Goal: Transaction & Acquisition: Book appointment/travel/reservation

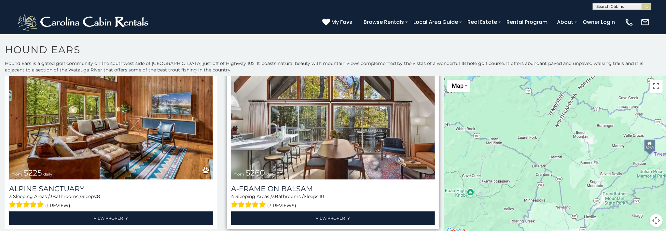
scroll to position [3, 0]
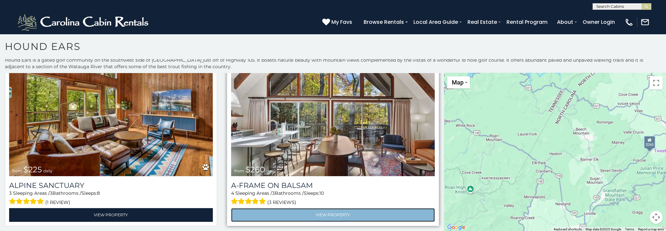
click at [373, 209] on link "View Property" at bounding box center [333, 214] width 204 height 13
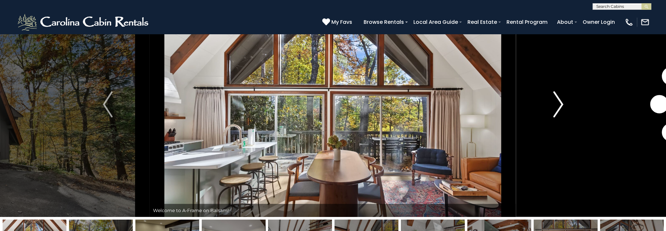
scroll to position [33, 0]
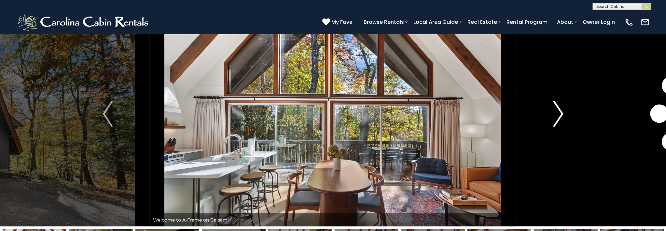
click at [558, 112] on img "Next" at bounding box center [558, 114] width 10 height 26
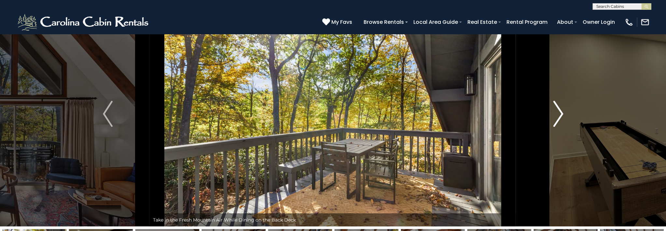
click at [567, 114] on button "Next" at bounding box center [558, 113] width 84 height 225
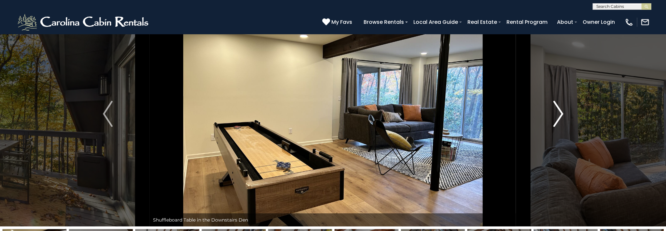
click at [565, 113] on button "Next" at bounding box center [558, 113] width 84 height 225
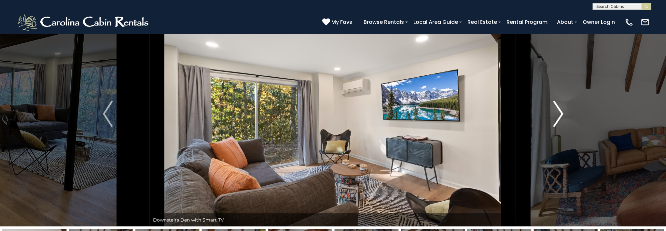
click at [565, 113] on button "Next" at bounding box center [558, 113] width 84 height 225
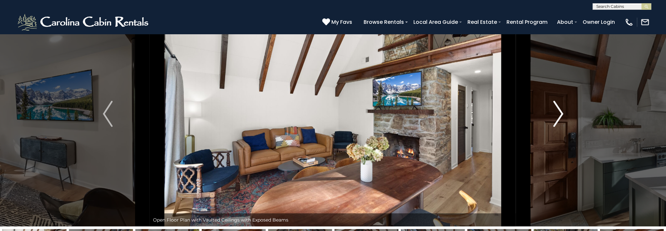
click at [565, 113] on button "Next" at bounding box center [558, 113] width 84 height 225
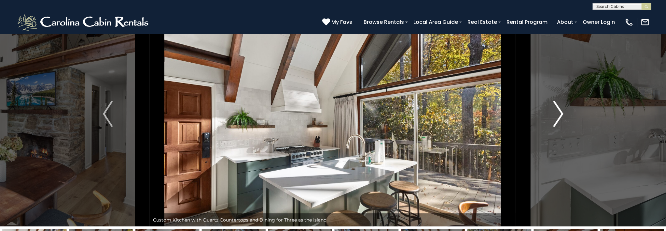
click at [565, 113] on button "Next" at bounding box center [558, 113] width 84 height 225
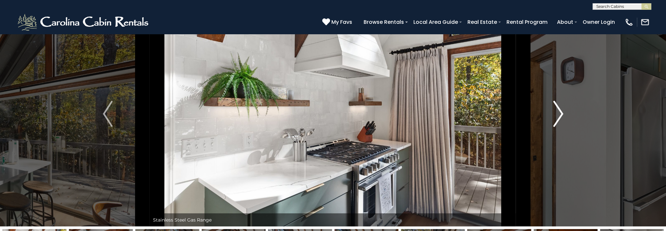
click at [565, 113] on button "Next" at bounding box center [558, 113] width 84 height 225
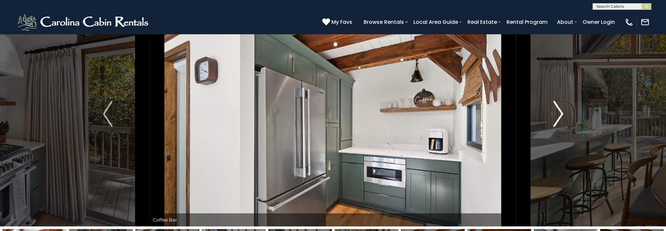
click at [565, 113] on button "Next" at bounding box center [558, 113] width 84 height 225
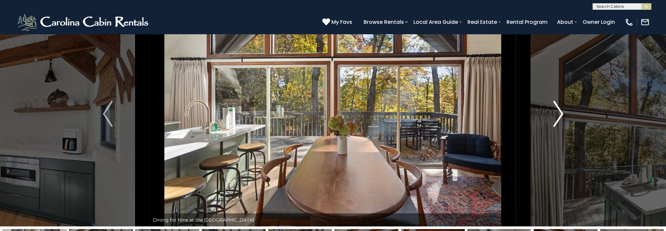
click at [565, 113] on button "Next" at bounding box center [558, 113] width 84 height 225
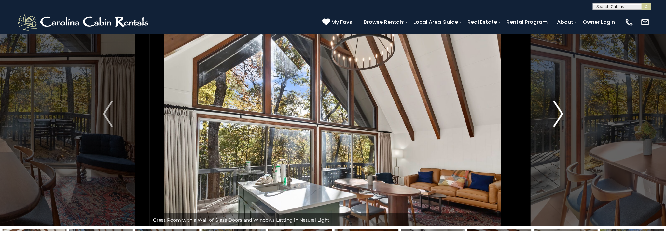
click at [565, 113] on button "Next" at bounding box center [558, 113] width 84 height 225
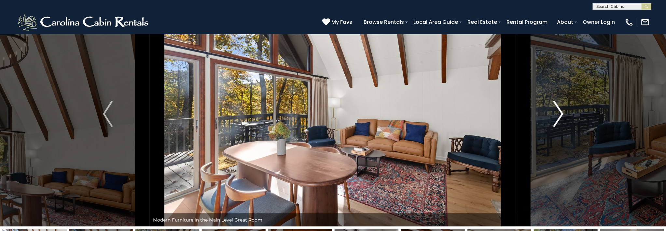
click at [565, 113] on button "Next" at bounding box center [558, 113] width 84 height 225
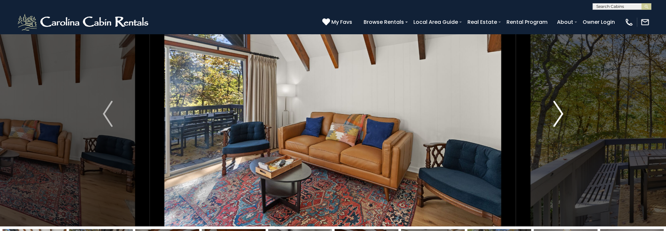
click at [565, 113] on button "Next" at bounding box center [558, 113] width 84 height 225
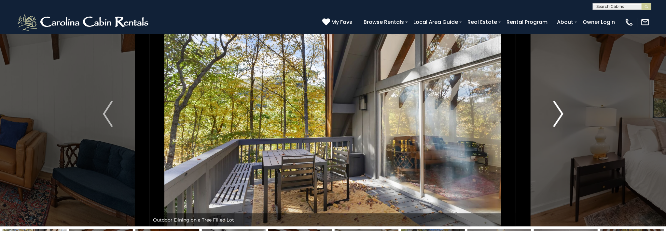
click at [565, 113] on button "Next" at bounding box center [558, 113] width 84 height 225
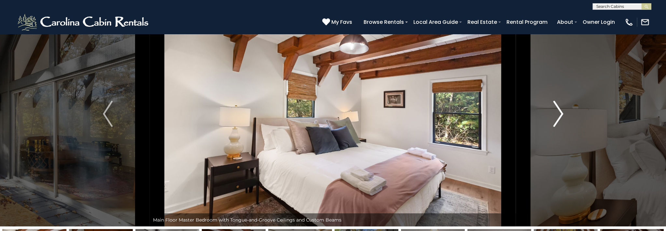
click at [565, 113] on button "Next" at bounding box center [558, 113] width 84 height 225
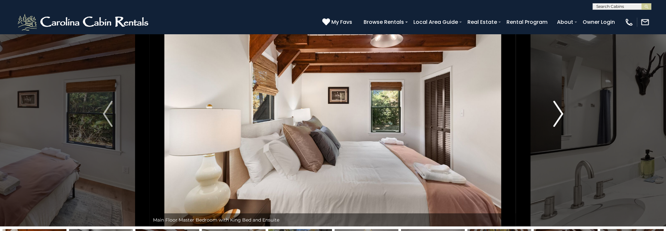
click at [565, 113] on button "Next" at bounding box center [558, 113] width 84 height 225
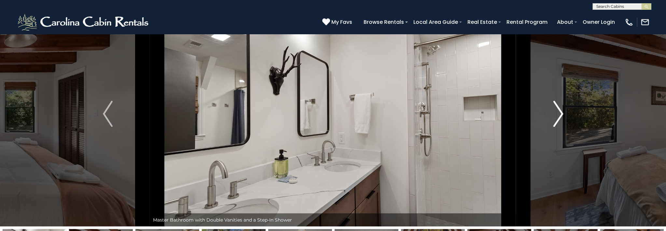
click at [565, 113] on button "Next" at bounding box center [558, 113] width 84 height 225
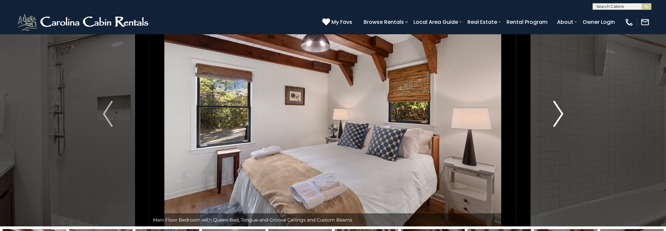
click at [565, 113] on button "Next" at bounding box center [558, 113] width 84 height 225
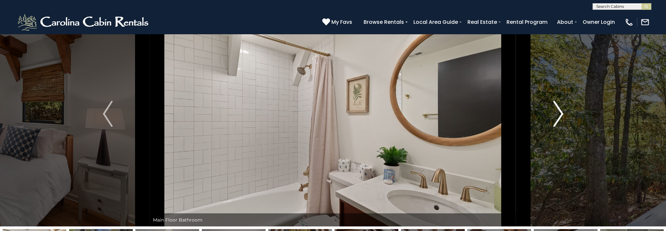
click at [565, 113] on button "Next" at bounding box center [558, 113] width 84 height 225
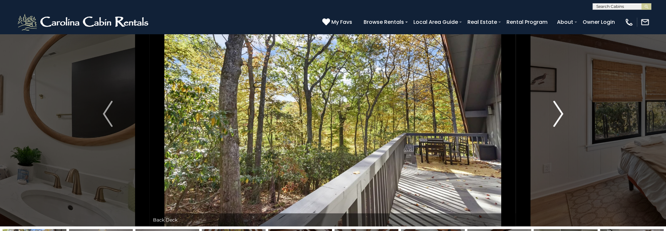
click at [565, 113] on button "Next" at bounding box center [558, 113] width 84 height 225
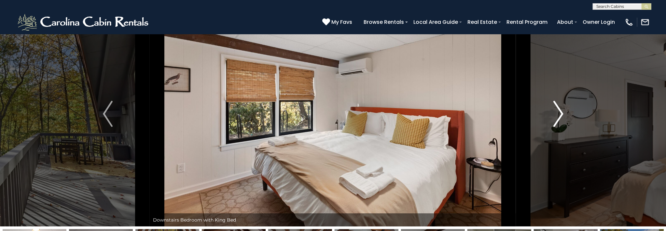
click at [565, 113] on button "Next" at bounding box center [558, 113] width 84 height 225
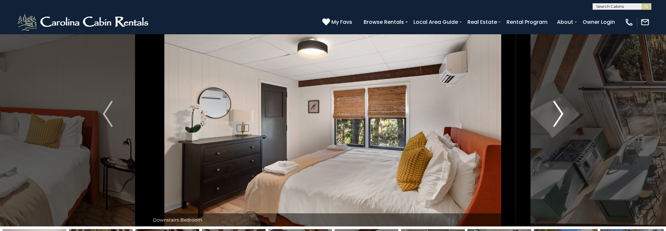
click at [565, 113] on button "Next" at bounding box center [558, 113] width 84 height 225
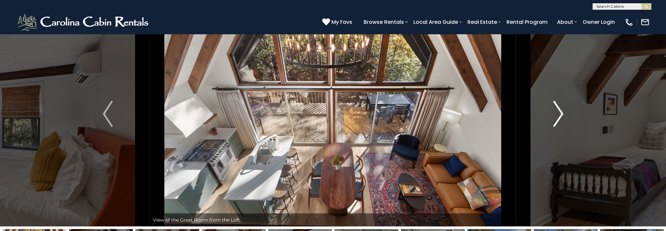
click at [565, 113] on button "Next" at bounding box center [558, 113] width 84 height 225
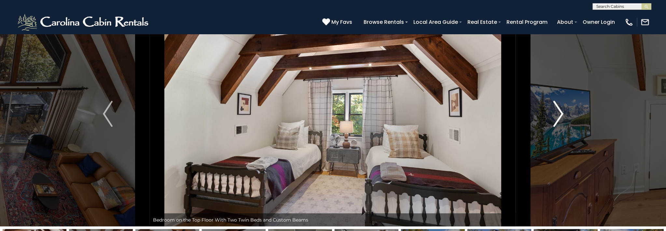
click at [562, 115] on img "Next" at bounding box center [558, 114] width 10 height 26
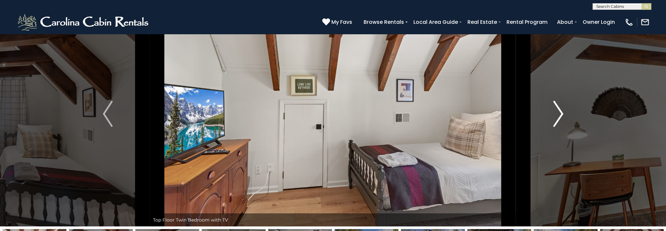
click at [562, 115] on img "Next" at bounding box center [558, 114] width 10 height 26
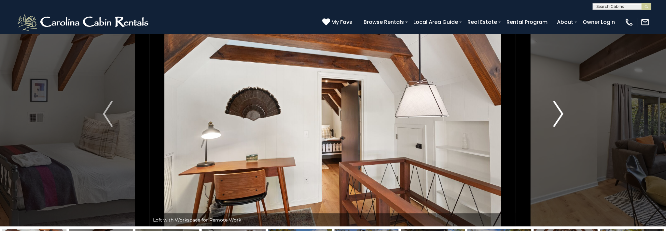
click at [562, 115] on img "Next" at bounding box center [558, 114] width 10 height 26
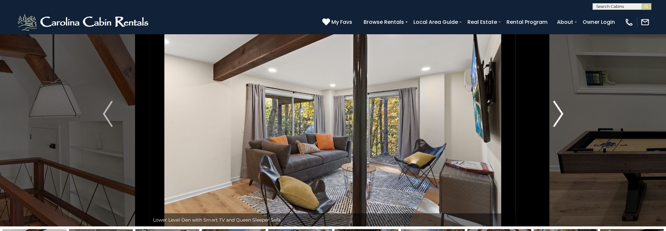
click at [562, 115] on img "Next" at bounding box center [558, 114] width 10 height 26
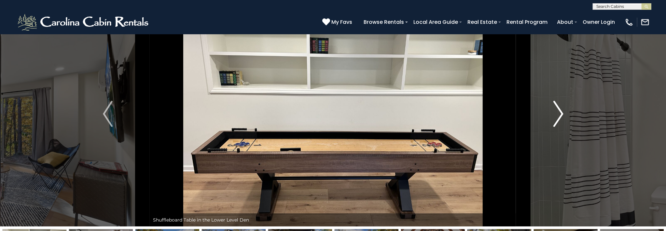
click at [562, 115] on img "Next" at bounding box center [558, 114] width 10 height 26
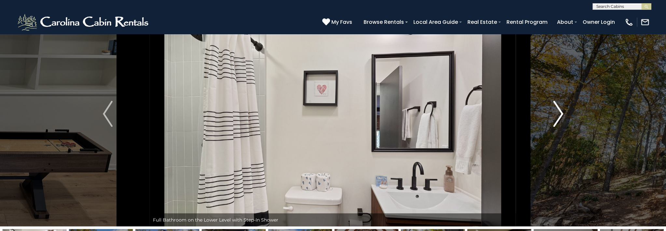
click at [562, 115] on img "Next" at bounding box center [558, 114] width 10 height 26
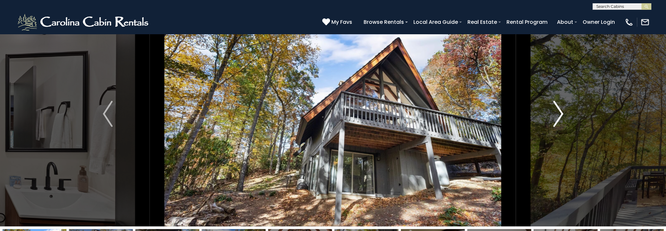
click at [562, 115] on img "Next" at bounding box center [558, 114] width 10 height 26
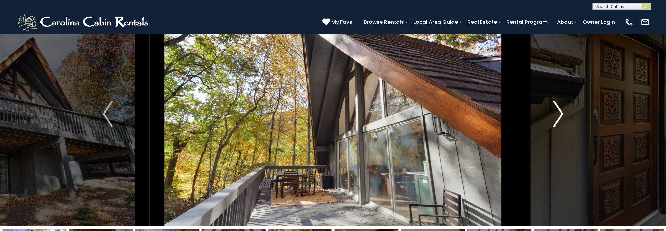
click at [562, 115] on img "Next" at bounding box center [558, 114] width 10 height 26
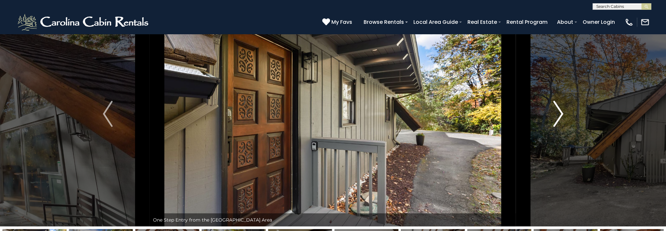
click at [562, 115] on img "Next" at bounding box center [558, 114] width 10 height 26
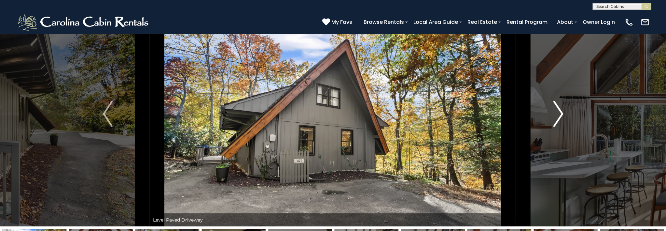
click at [562, 115] on img "Next" at bounding box center [558, 114] width 10 height 26
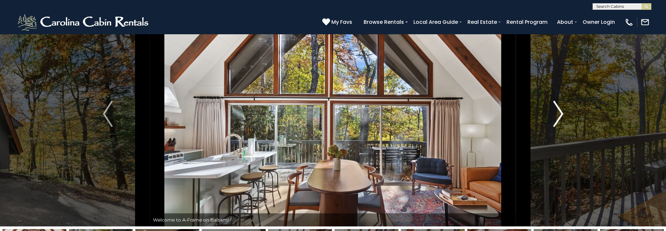
click at [562, 115] on img "Next" at bounding box center [558, 114] width 10 height 26
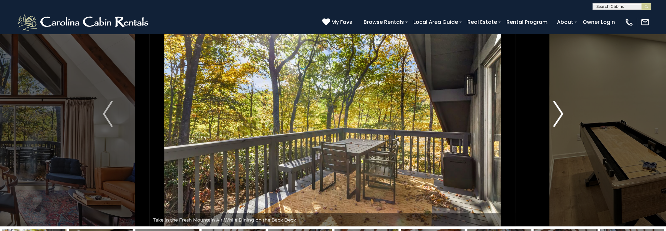
click at [562, 115] on img "Next" at bounding box center [558, 114] width 10 height 26
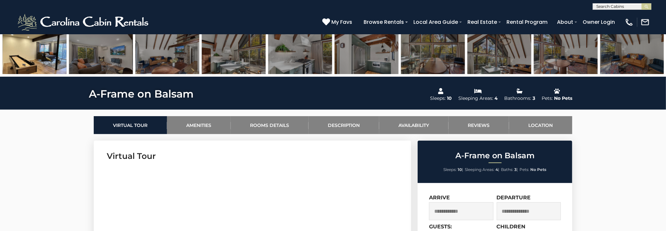
scroll to position [293, 0]
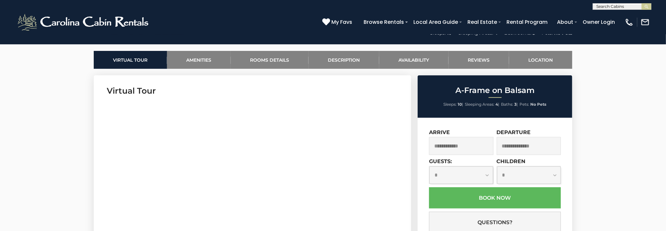
click at [450, 148] on input "text" at bounding box center [461, 146] width 64 height 18
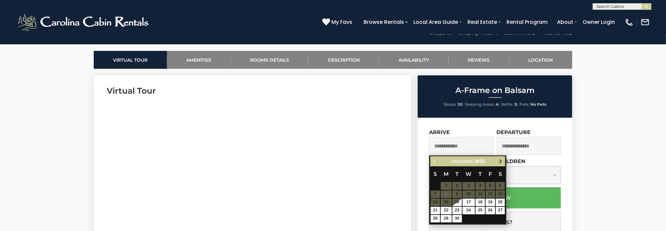
click at [499, 161] on span "Next" at bounding box center [500, 161] width 5 height 5
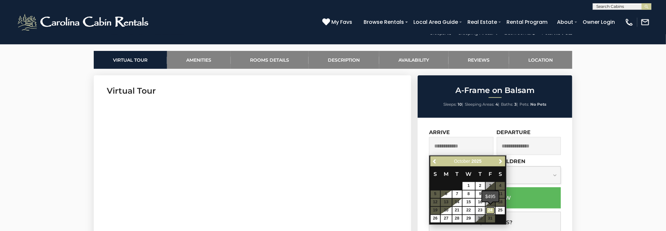
click at [492, 209] on link "24" at bounding box center [490, 209] width 9 height 7
type input "**********"
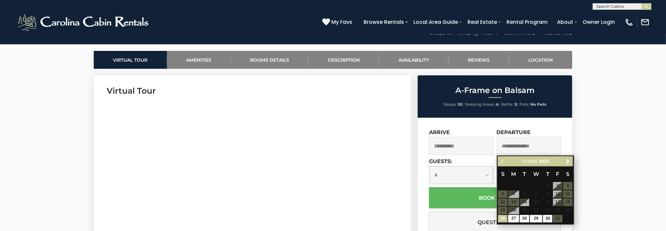
click at [512, 147] on input "text" at bounding box center [529, 146] width 64 height 18
click at [511, 218] on link "27" at bounding box center [513, 218] width 11 height 7
type input "**********"
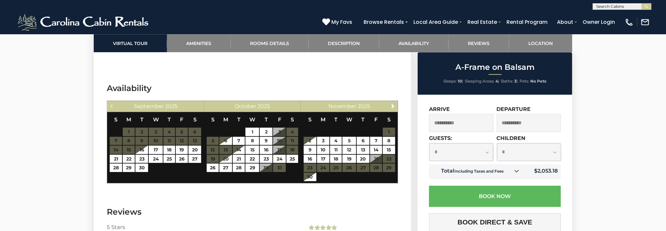
scroll to position [1427, 0]
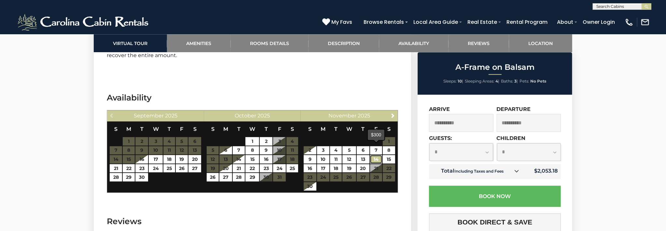
click at [375, 155] on link "14" at bounding box center [376, 159] width 12 height 8
type input "**********"
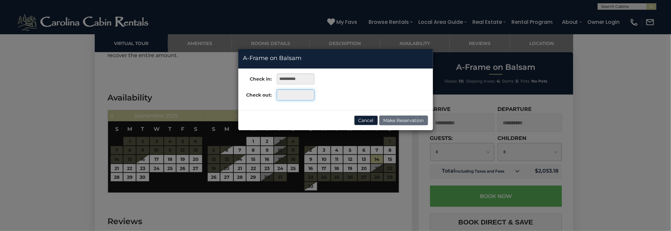
click at [296, 94] on input "text" at bounding box center [295, 94] width 37 height 11
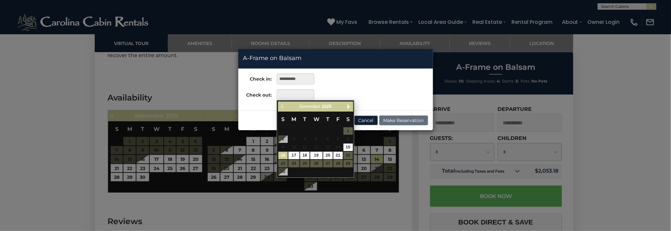
click at [281, 154] on link "16" at bounding box center [282, 154] width 9 height 7
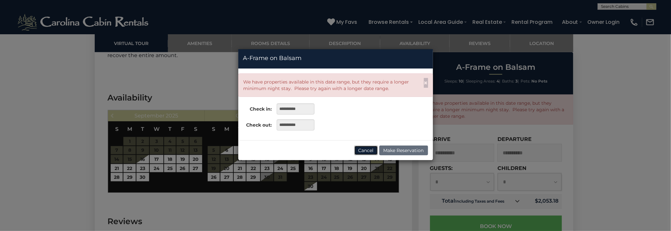
click at [365, 148] on button "Cancel" at bounding box center [366, 150] width 24 height 10
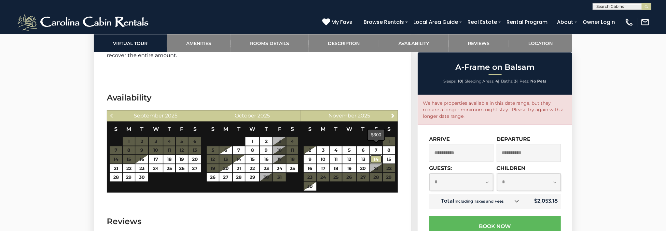
click at [378, 155] on link "14" at bounding box center [376, 159] width 12 height 8
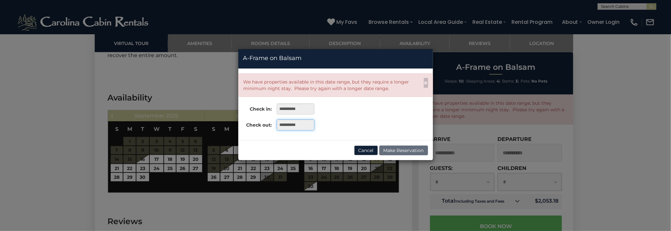
click at [311, 126] on input "**********" at bounding box center [295, 124] width 37 height 11
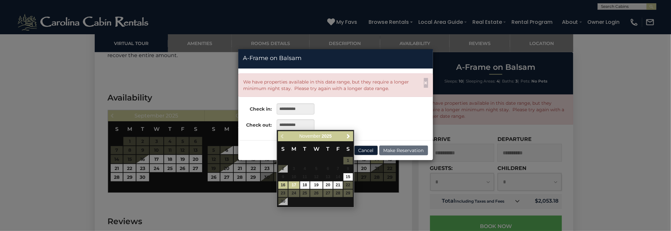
click at [297, 182] on link "17" at bounding box center [293, 184] width 11 height 7
type input "**********"
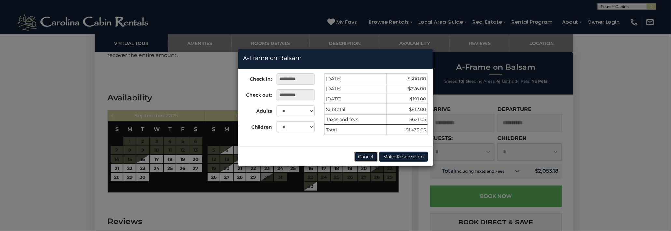
click at [374, 152] on button "Cancel" at bounding box center [366, 156] width 24 height 10
